Goal: Transaction & Acquisition: Purchase product/service

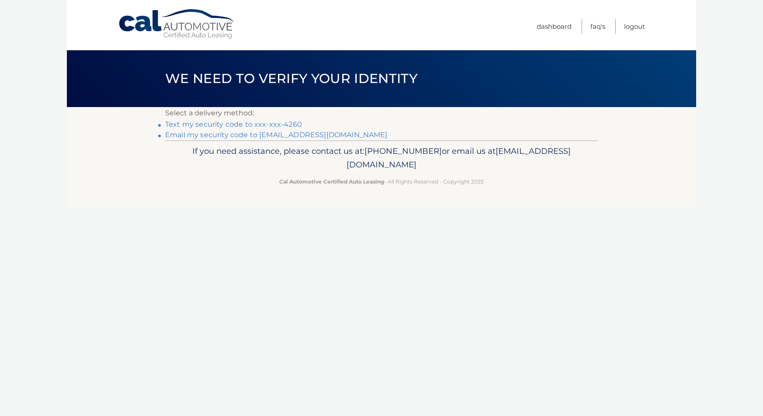
click at [234, 123] on link "Text my security code to xxx-xxx-4260" at bounding box center [233, 124] width 137 height 8
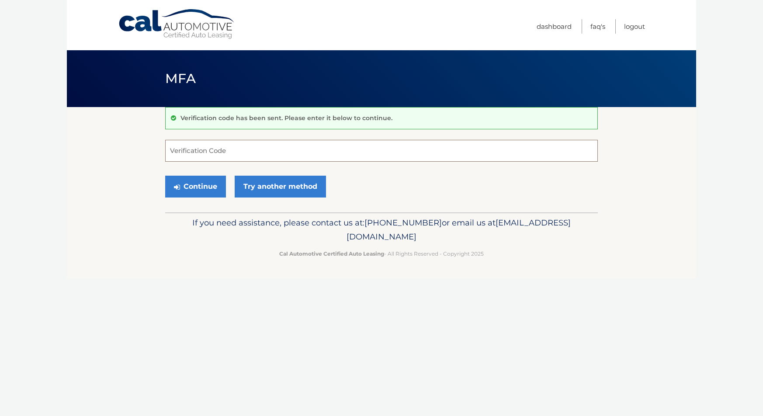
click at [242, 147] on input "Verification Code" at bounding box center [381, 151] width 433 height 22
type input "4"
type input "574613"
click at [179, 184] on icon "submit" at bounding box center [177, 187] width 6 height 7
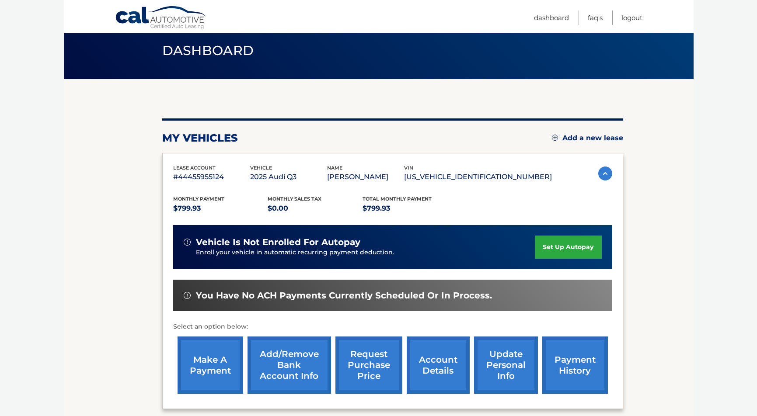
scroll to position [44, 0]
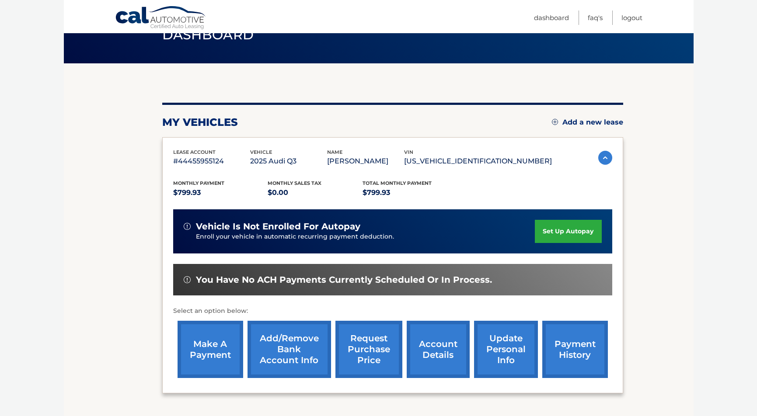
click at [212, 361] on link "make a payment" at bounding box center [210, 349] width 66 height 57
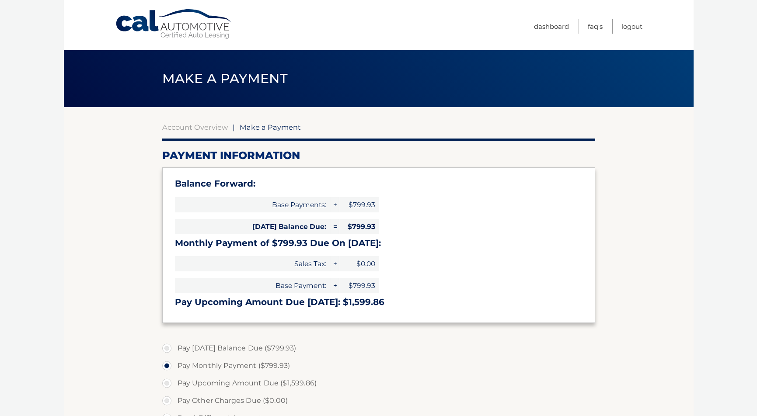
select select "YmVjNDhkZTQtMmMzMi00OWEwLThhMTEtY2E1OTU3MTAwZmVj"
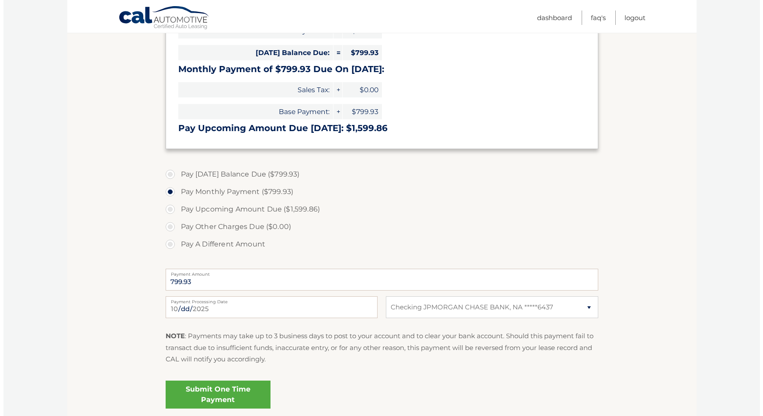
scroll to position [175, 0]
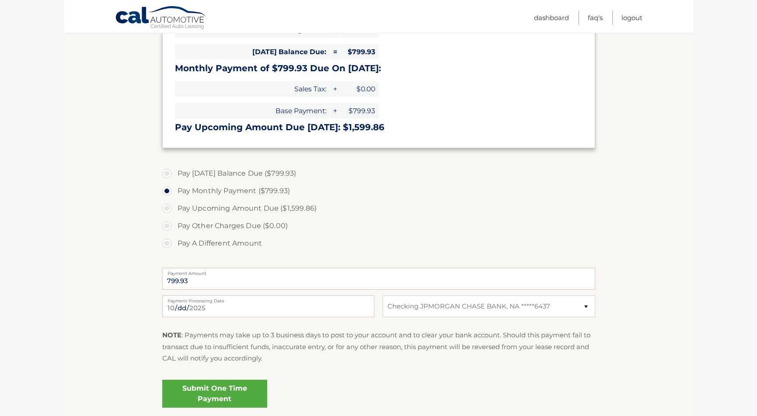
click at [205, 392] on link "Submit One Time Payment" at bounding box center [214, 394] width 105 height 28
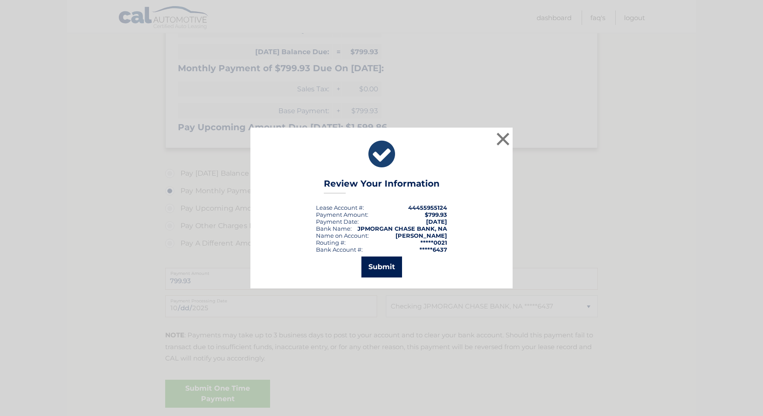
click at [378, 266] on button "Submit" at bounding box center [381, 267] width 41 height 21
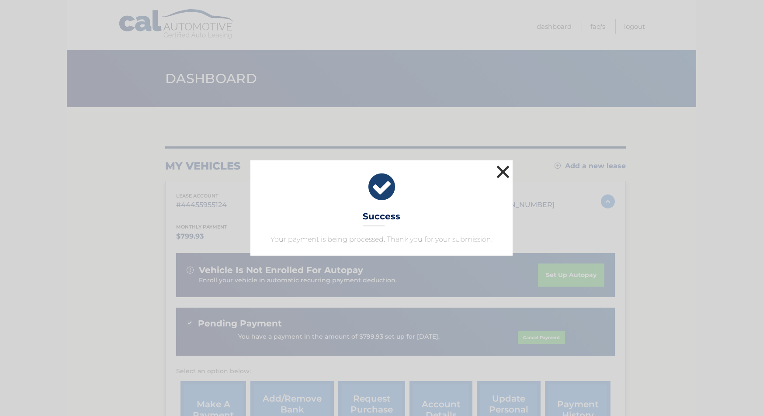
click at [499, 170] on button "×" at bounding box center [502, 171] width 17 height 17
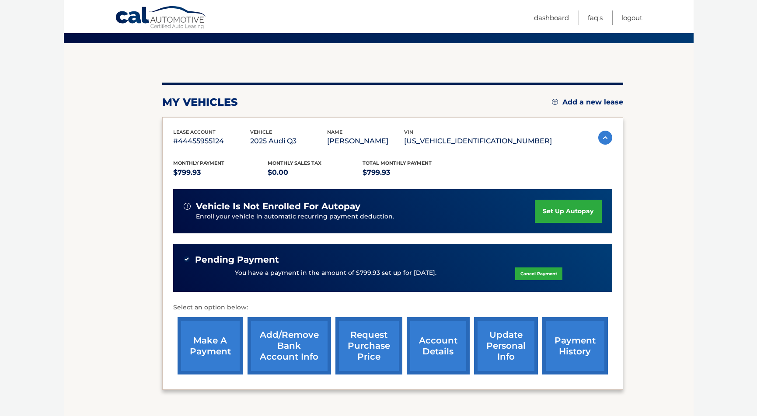
scroll to position [44, 0]
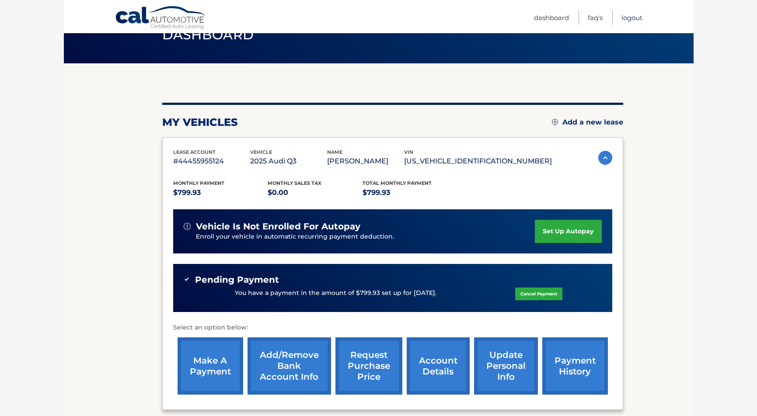
click at [621, 18] on link "Logout" at bounding box center [631, 17] width 21 height 14
